Goal: Navigation & Orientation: Find specific page/section

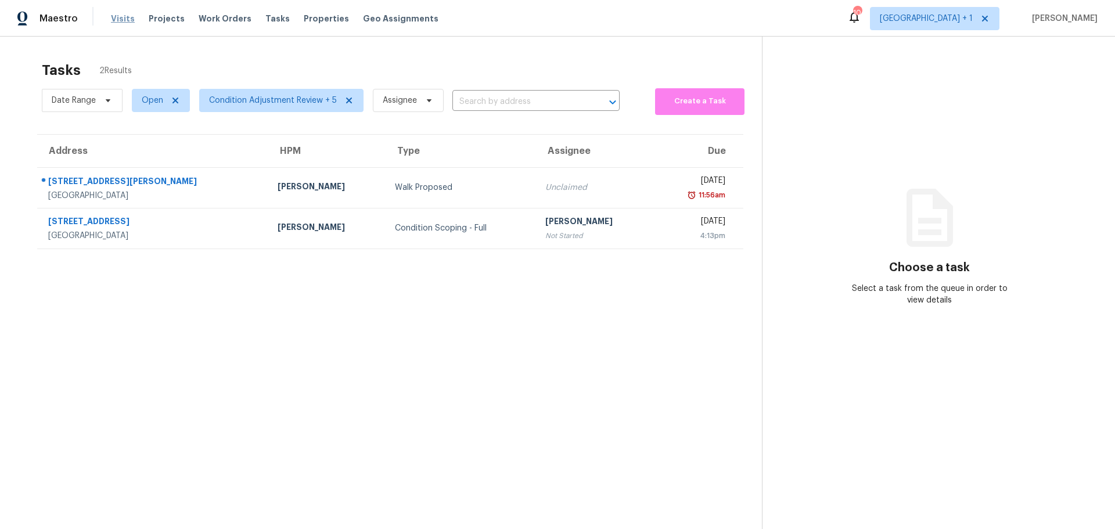
click at [120, 17] on span "Visits" at bounding box center [123, 19] width 24 height 12
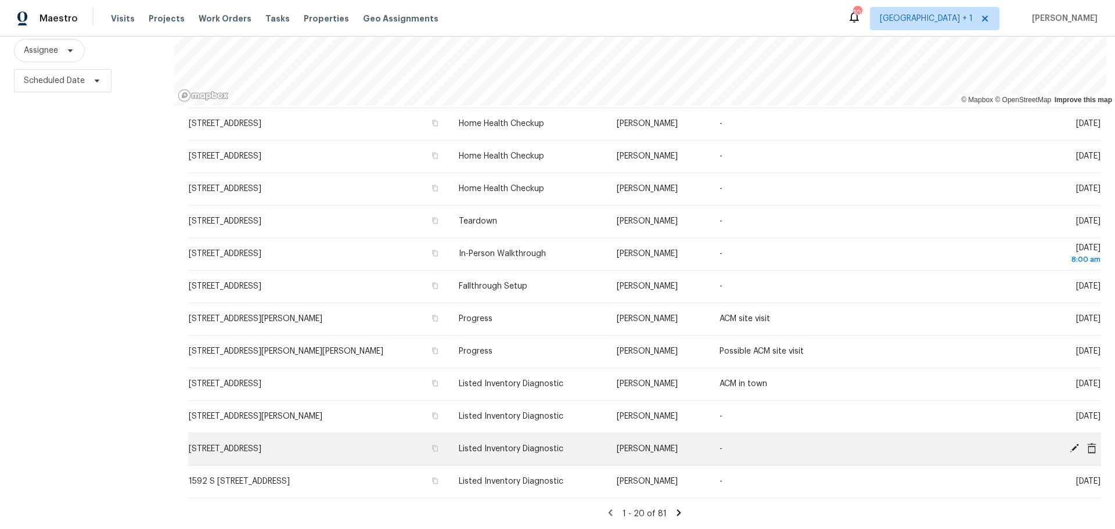
scroll to position [149, 0]
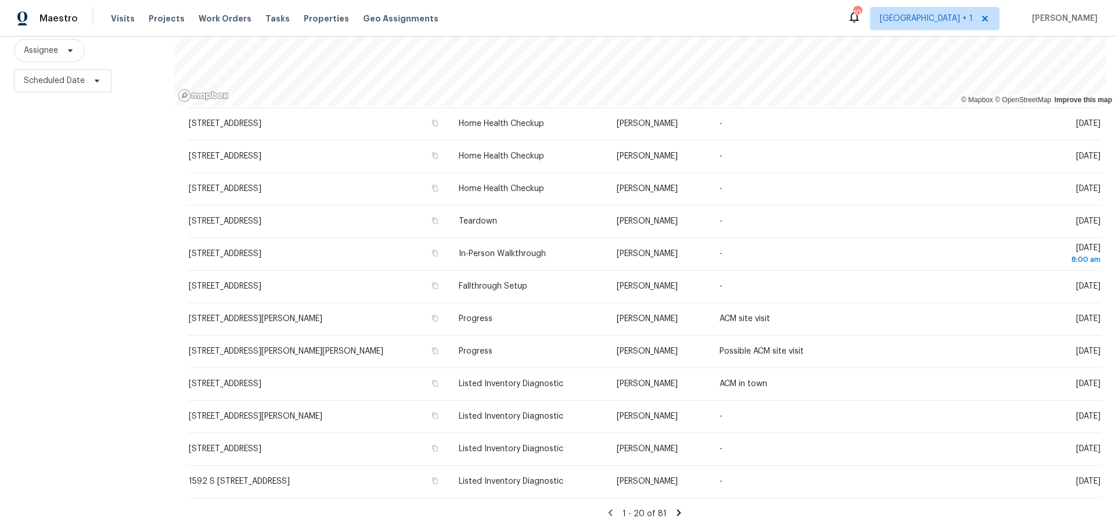
click at [673, 507] on icon at bounding box center [678, 512] width 10 height 10
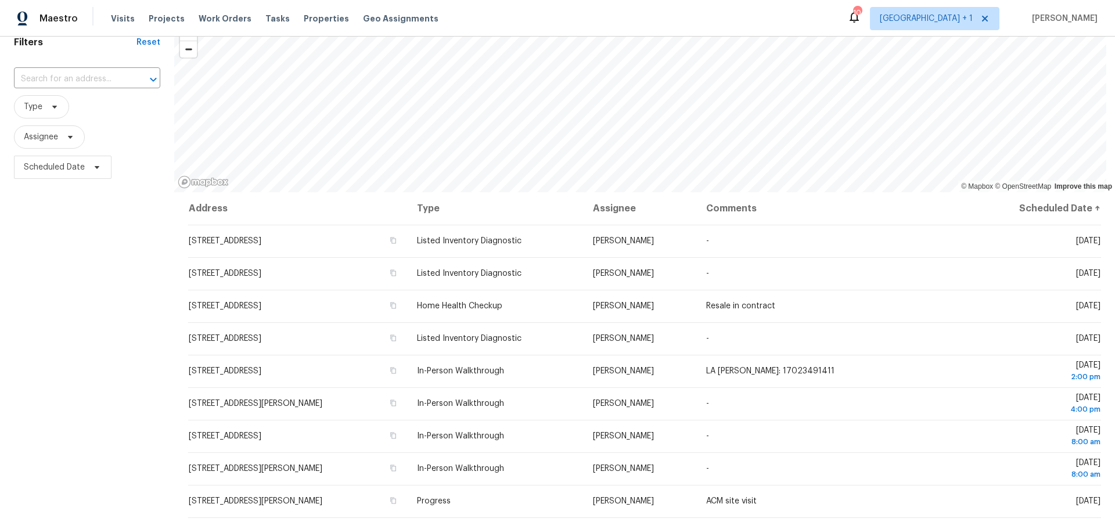
scroll to position [0, 0]
